Goal: Task Accomplishment & Management: Complete application form

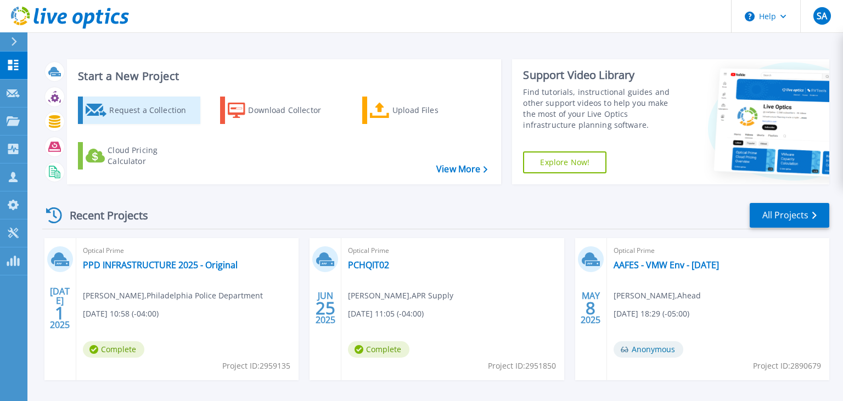
click at [154, 106] on div "Request a Collection" at bounding box center [153, 110] width 88 height 22
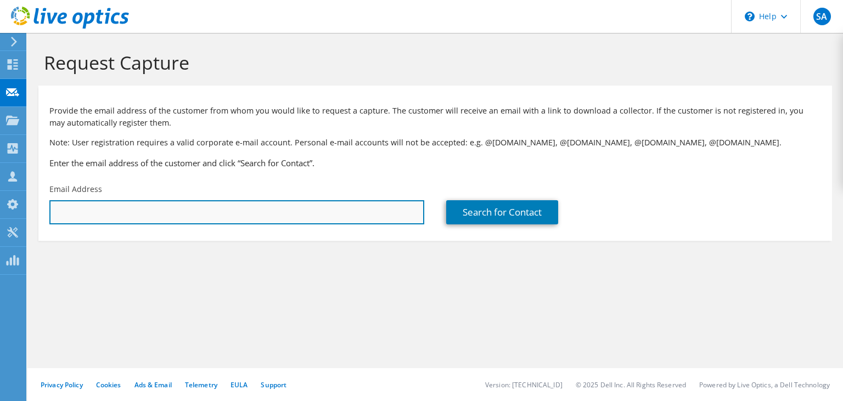
click at [150, 207] on input "text" at bounding box center [236, 212] width 375 height 24
paste input "[EMAIL_ADDRESS][DOMAIN_NAME]"
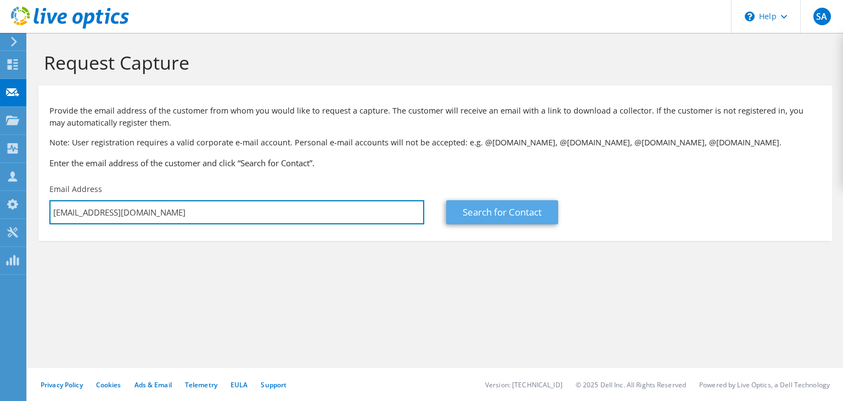
type input "[EMAIL_ADDRESS][DOMAIN_NAME]"
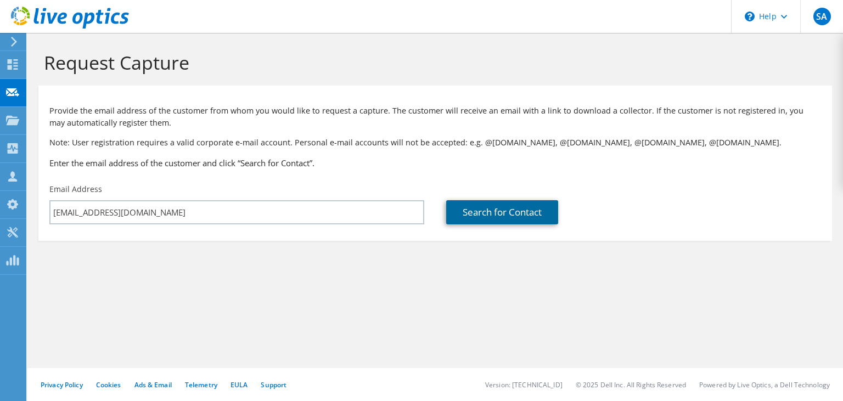
click at [492, 221] on link "Search for Contact" at bounding box center [502, 212] width 112 height 24
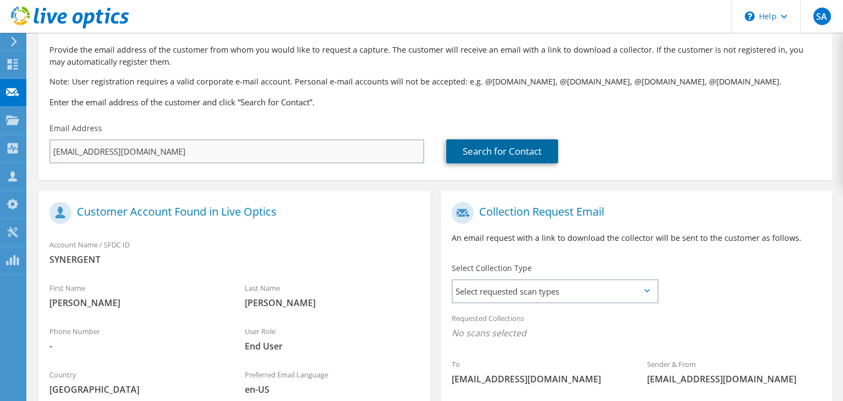
scroll to position [154, 0]
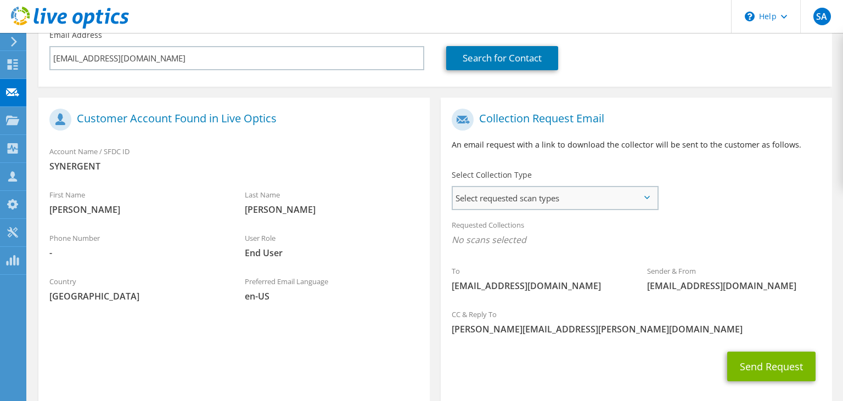
click at [484, 201] on span "Select requested scan types" at bounding box center [555, 198] width 204 height 22
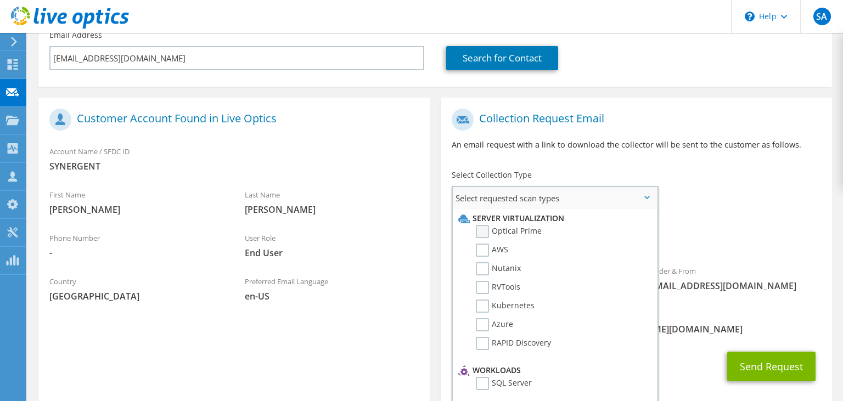
click at [482, 232] on label "Optical Prime" at bounding box center [509, 231] width 66 height 13
click at [0, 0] on input "Optical Prime" at bounding box center [0, 0] width 0 height 0
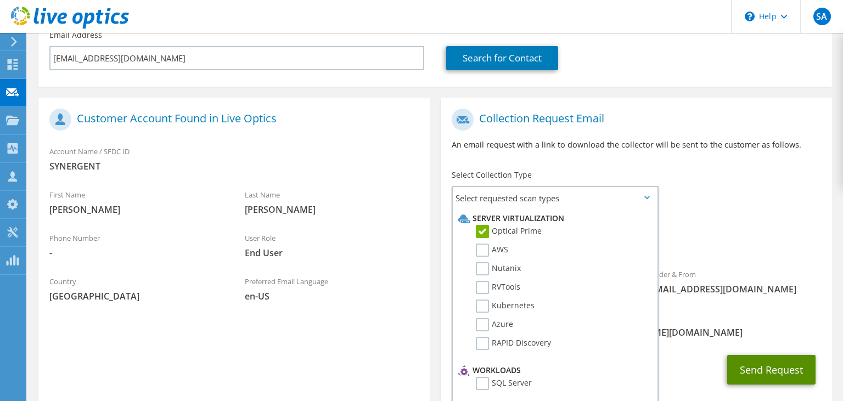
click at [752, 370] on button "Send Request" at bounding box center [771, 370] width 88 height 30
